Goal: Information Seeking & Learning: Learn about a topic

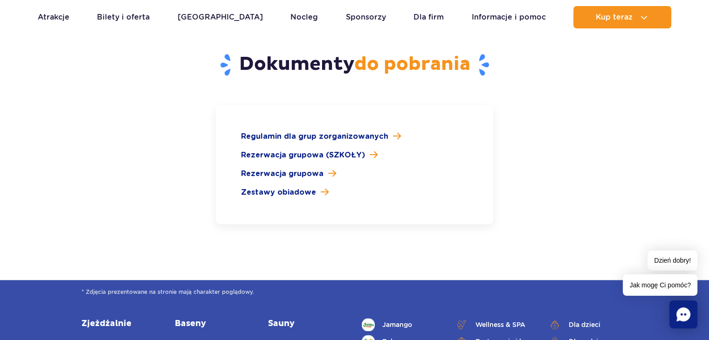
scroll to position [1398, 0]
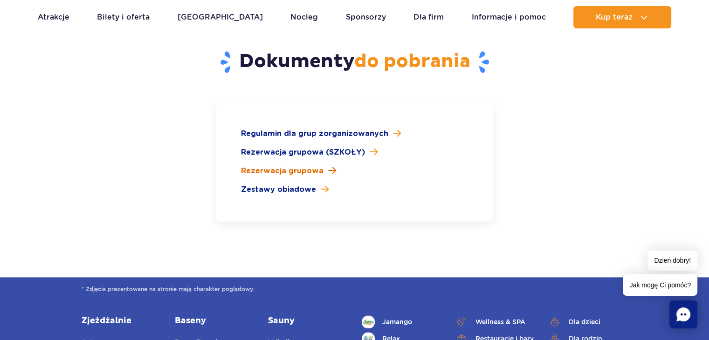
click at [298, 165] on span "Rezerwacja grupowa" at bounding box center [282, 170] width 83 height 11
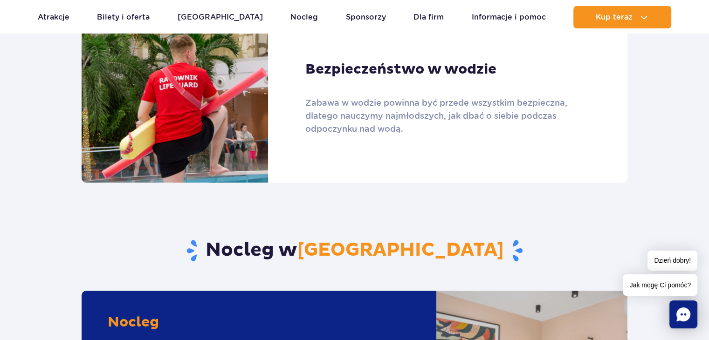
scroll to position [785, 0]
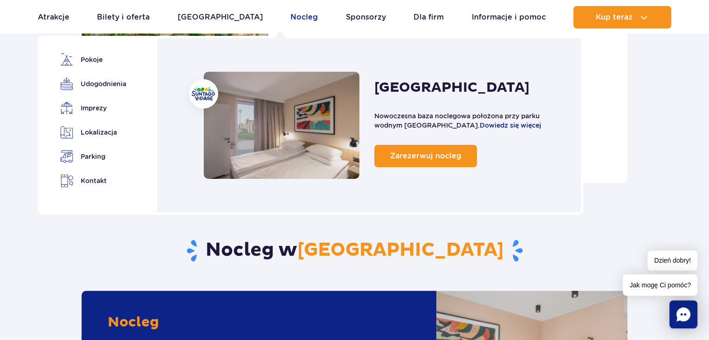
click at [290, 18] on link "Nocleg" at bounding box center [304, 17] width 28 height 22
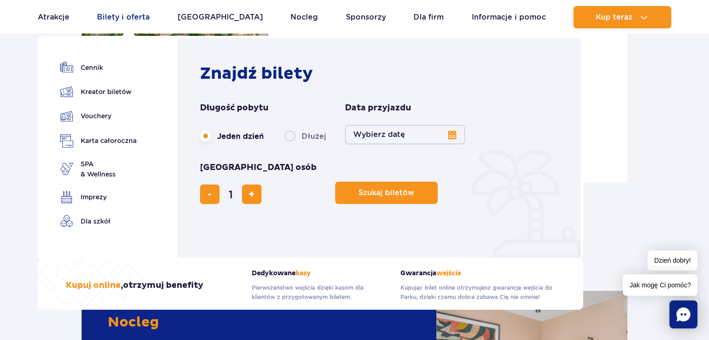
click at [136, 19] on link "Bilety i oferta" at bounding box center [123, 17] width 53 height 22
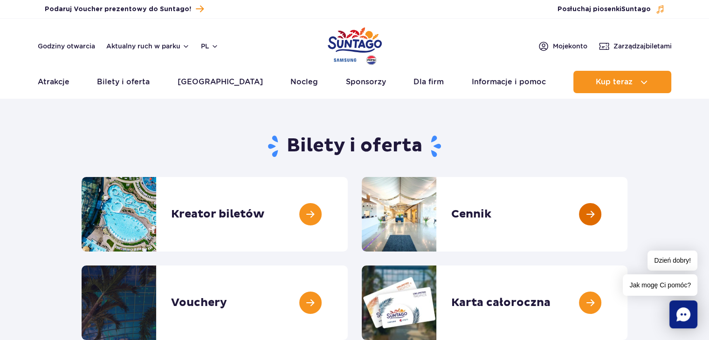
click at [627, 211] on link at bounding box center [627, 214] width 0 height 75
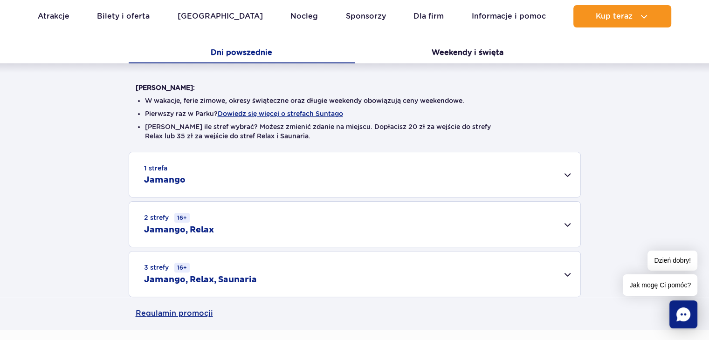
scroll to position [195, 0]
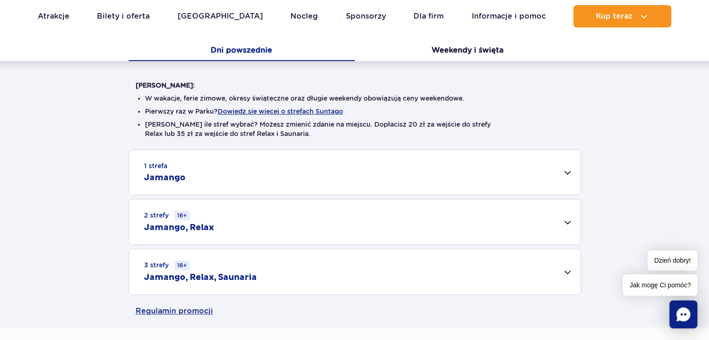
click at [296, 173] on div "1 strefa Jamango" at bounding box center [354, 172] width 451 height 45
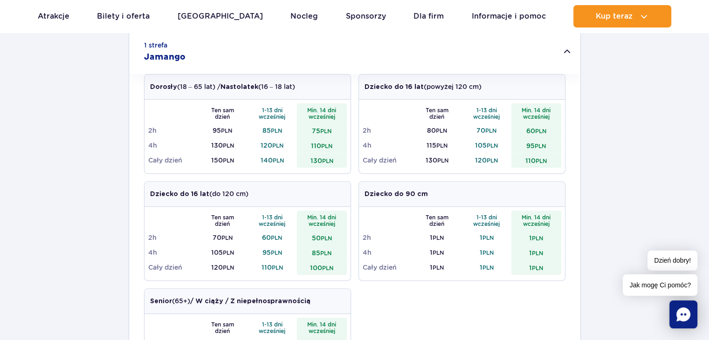
scroll to position [315, 0]
